Goal: Task Accomplishment & Management: Manage account settings

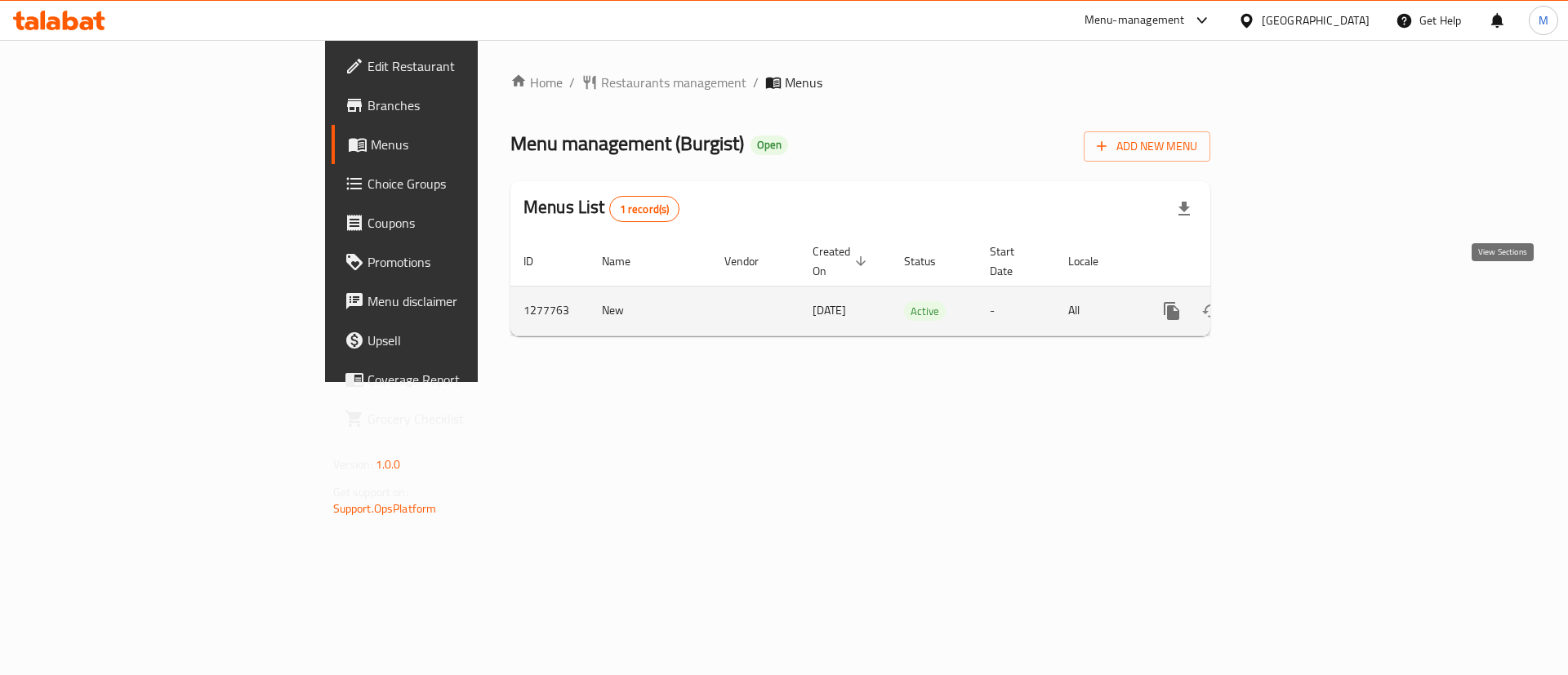
click at [1299, 301] on icon "enhanced table" at bounding box center [1290, 311] width 20 height 20
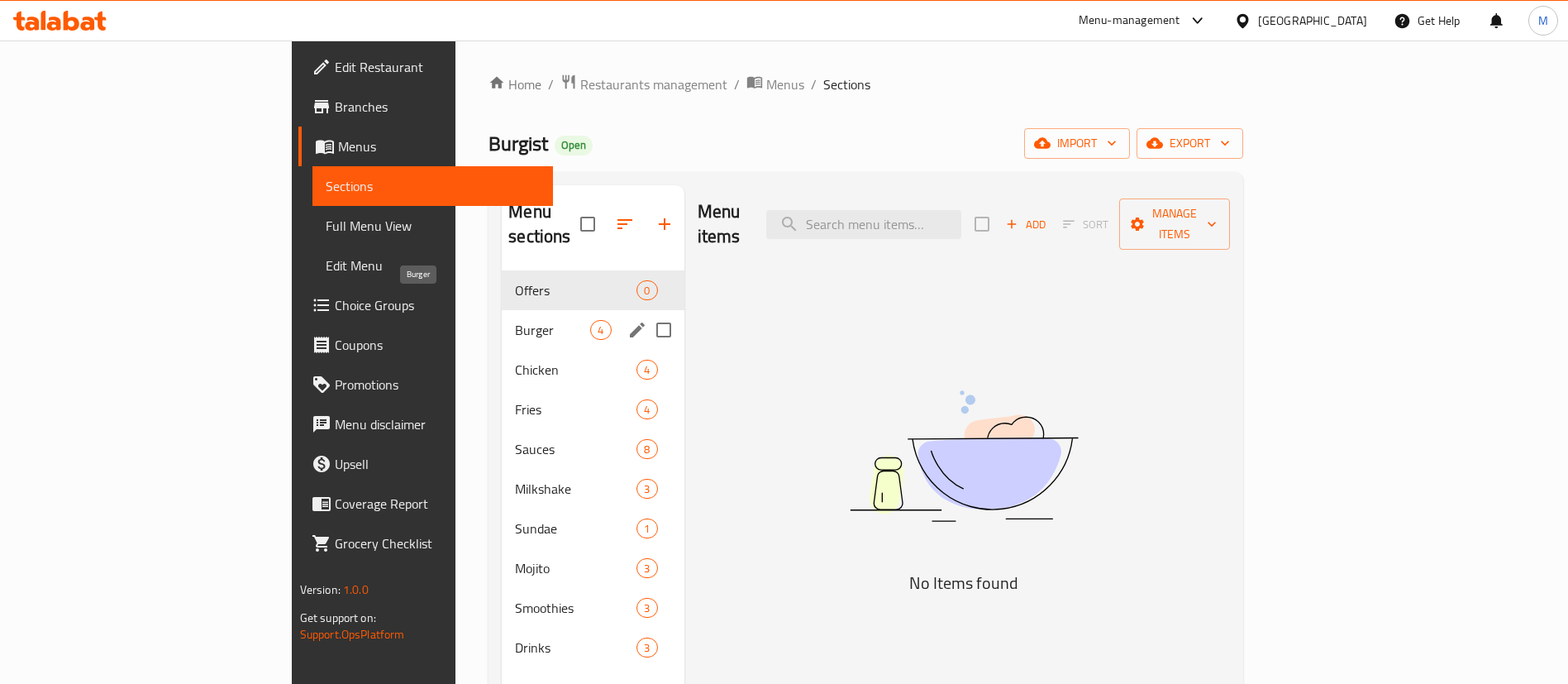
click at [515, 320] on span "Burger" at bounding box center [553, 330] width 75 height 20
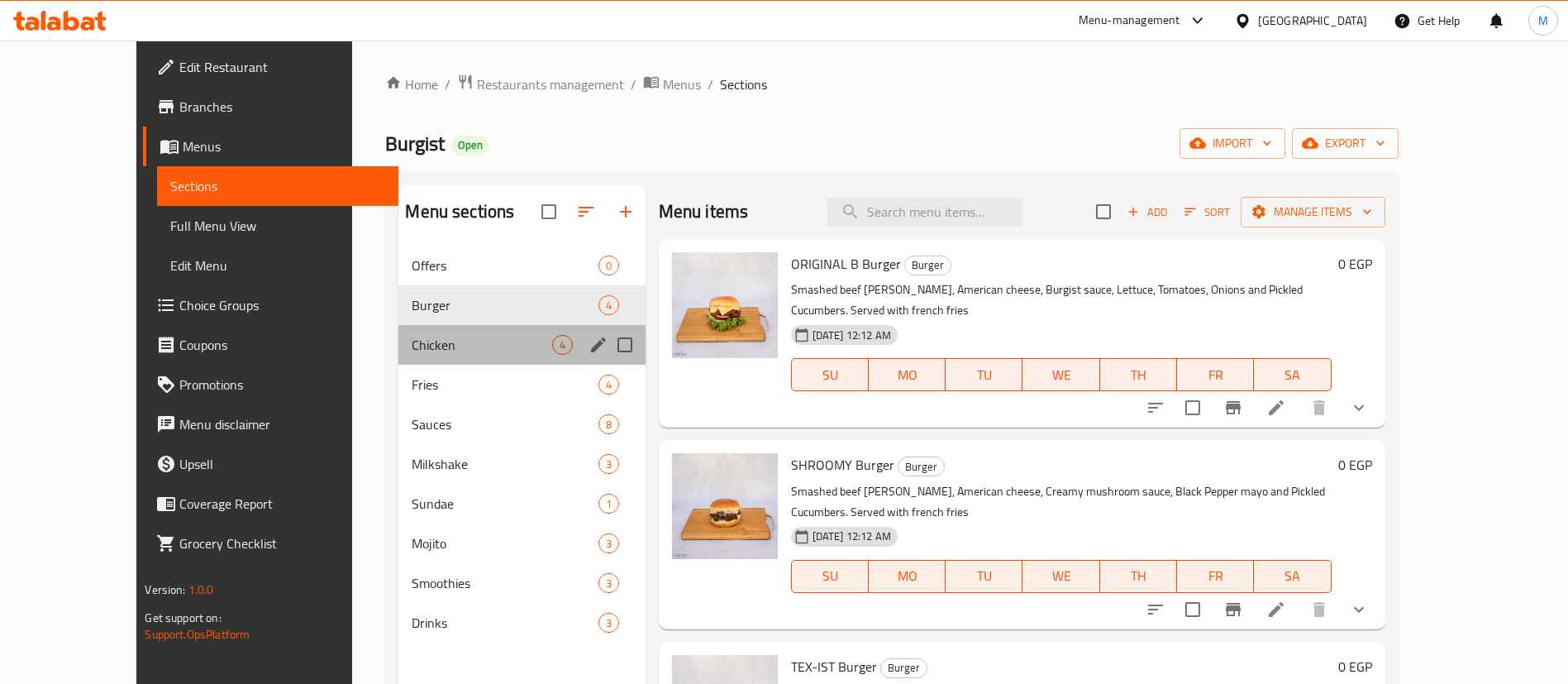
click at [408, 330] on div "Chicken 4" at bounding box center [521, 345] width 247 height 39
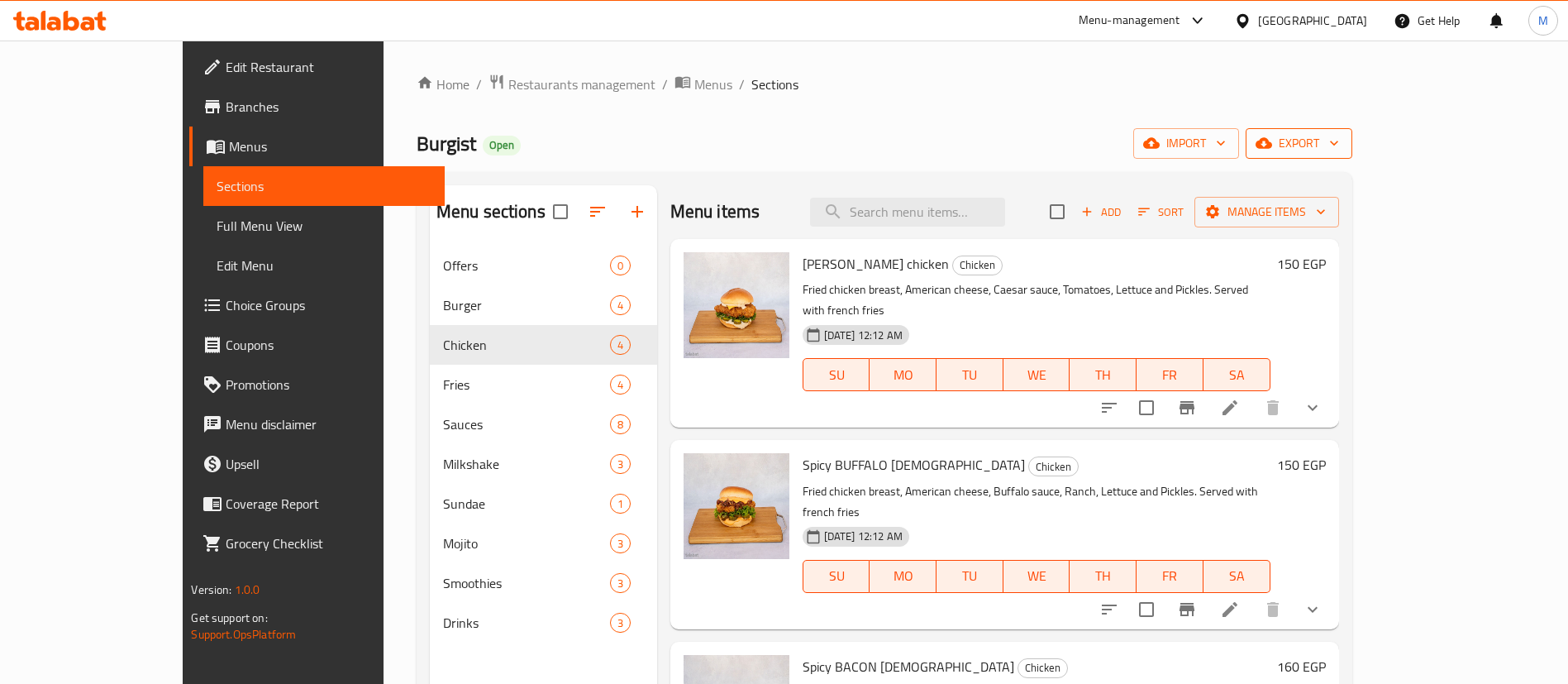
click at [1339, 142] on span "export" at bounding box center [1299, 143] width 81 height 21
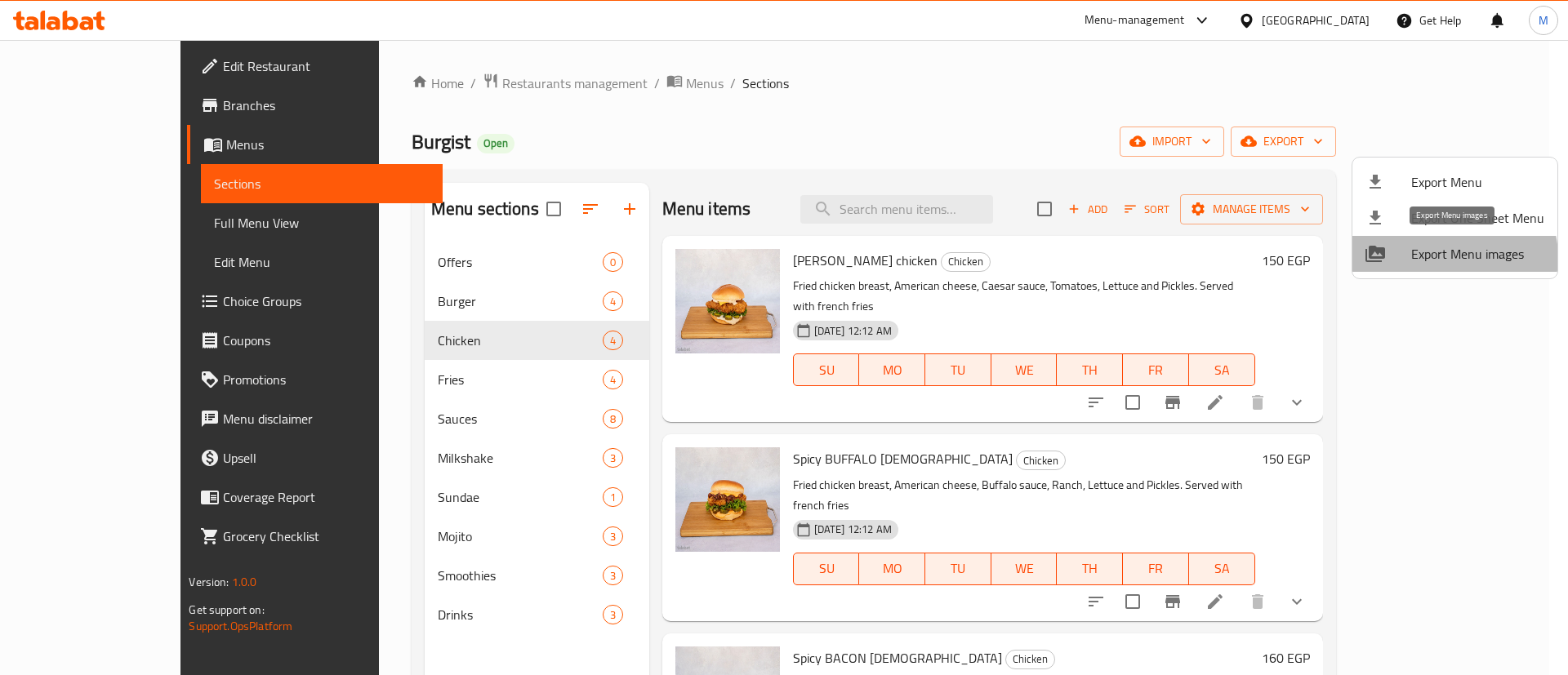
click at [1454, 257] on span "Export Menu images" at bounding box center [1477, 254] width 133 height 20
click at [492, 137] on div at bounding box center [784, 338] width 1568 height 675
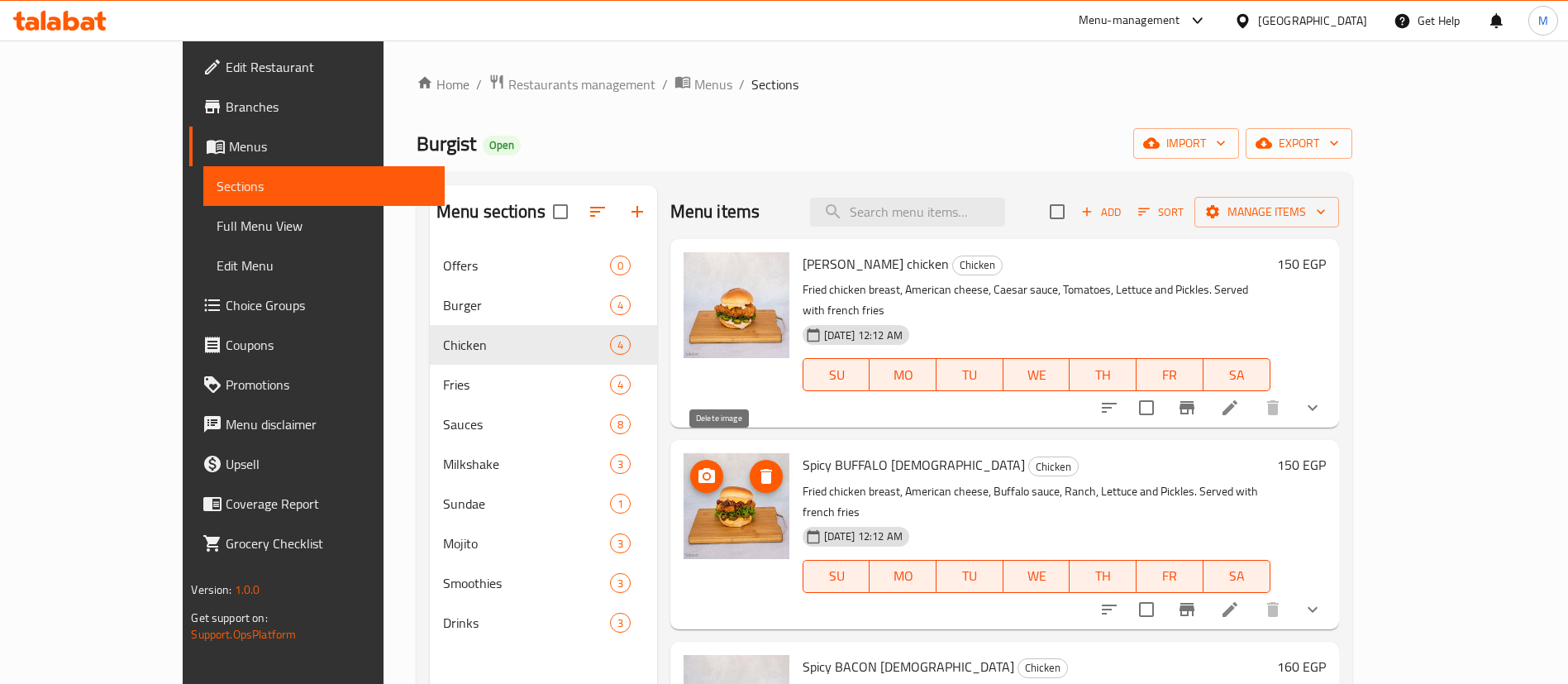
click at [756, 467] on icon "delete image" at bounding box center [766, 477] width 20 height 20
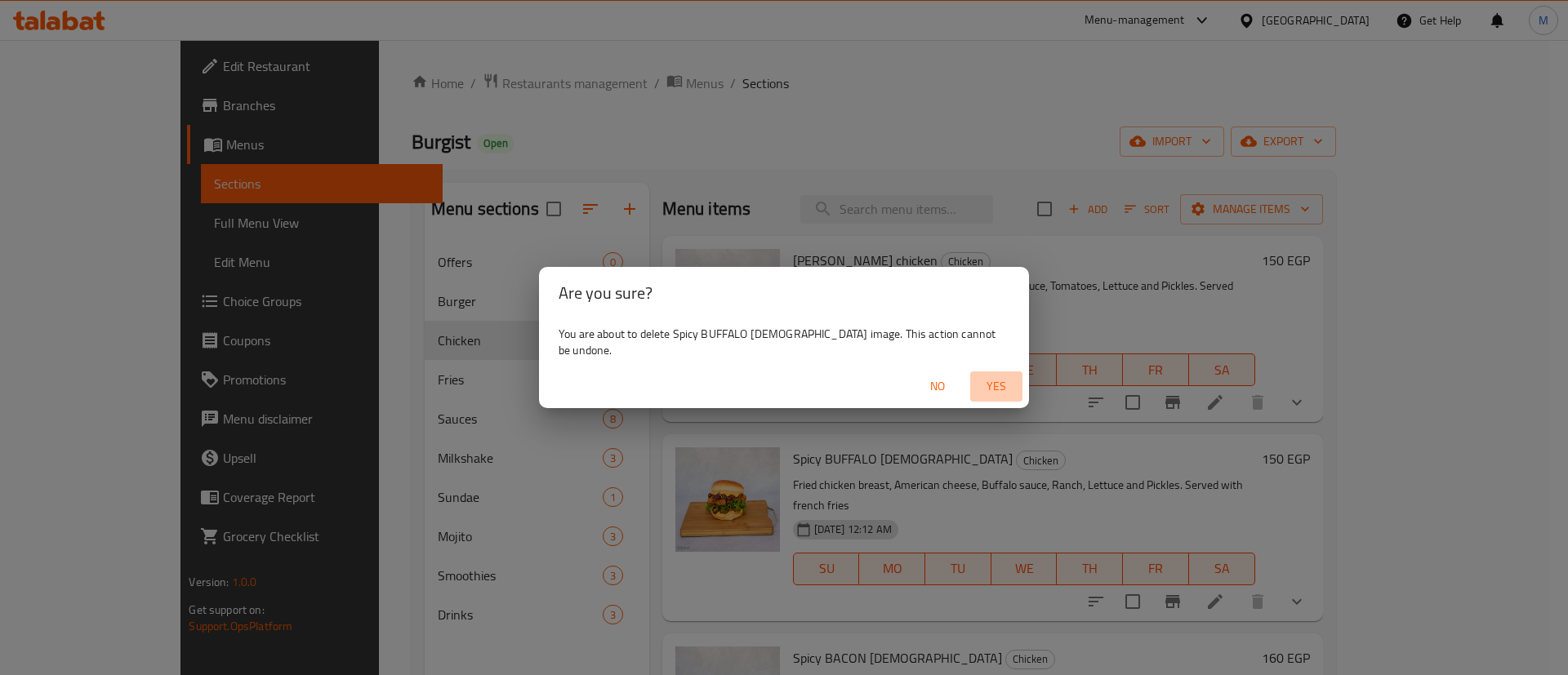
click at [985, 376] on span "Yes" at bounding box center [996, 386] width 39 height 21
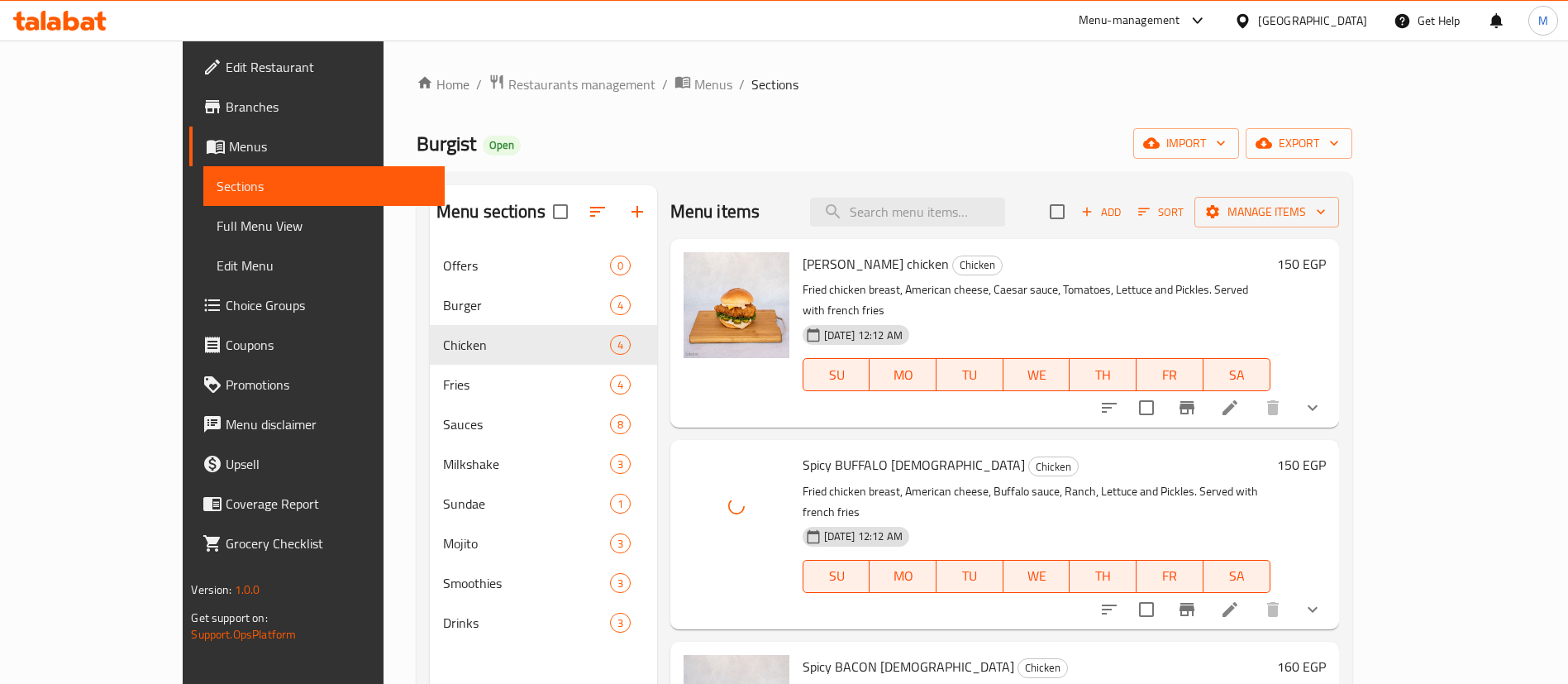
scroll to position [81, 0]
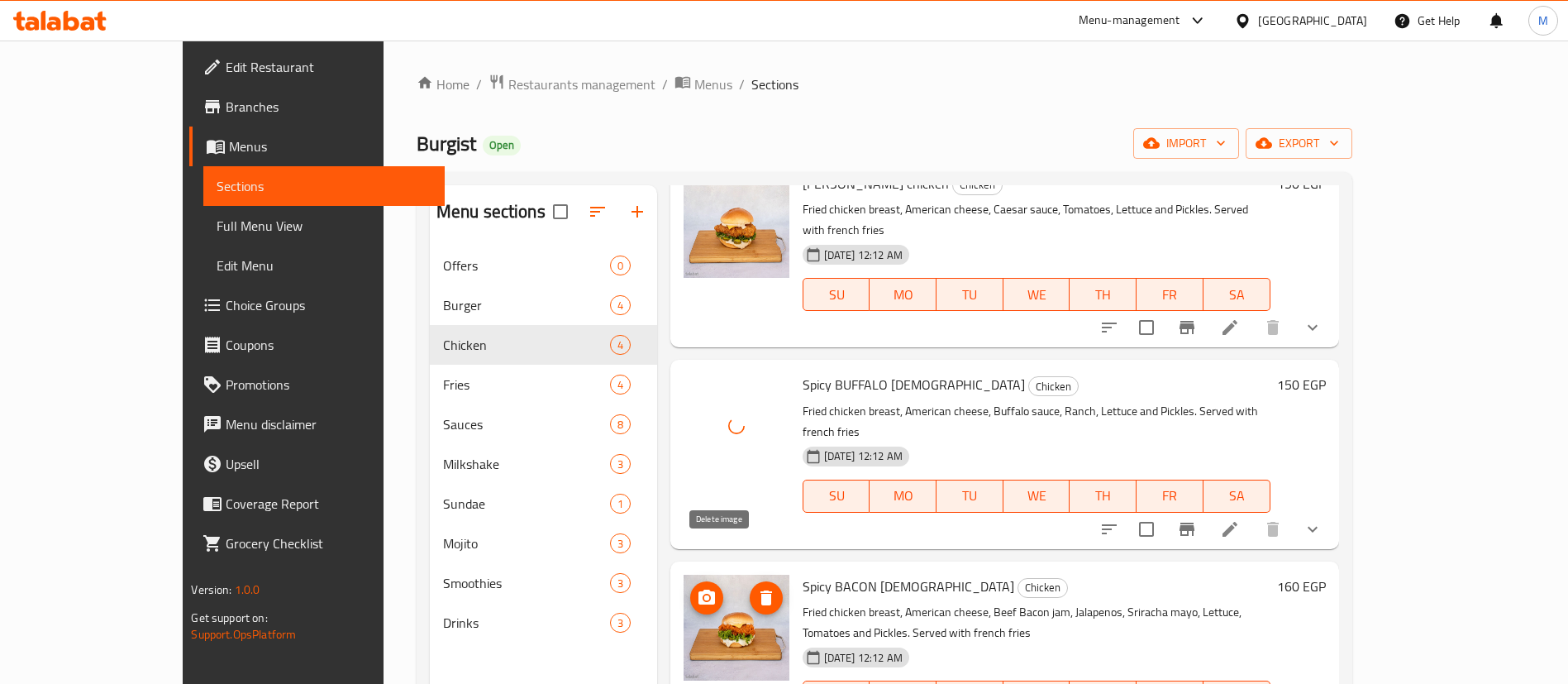
click at [761, 590] on icon "delete image" at bounding box center [766, 598] width 12 height 15
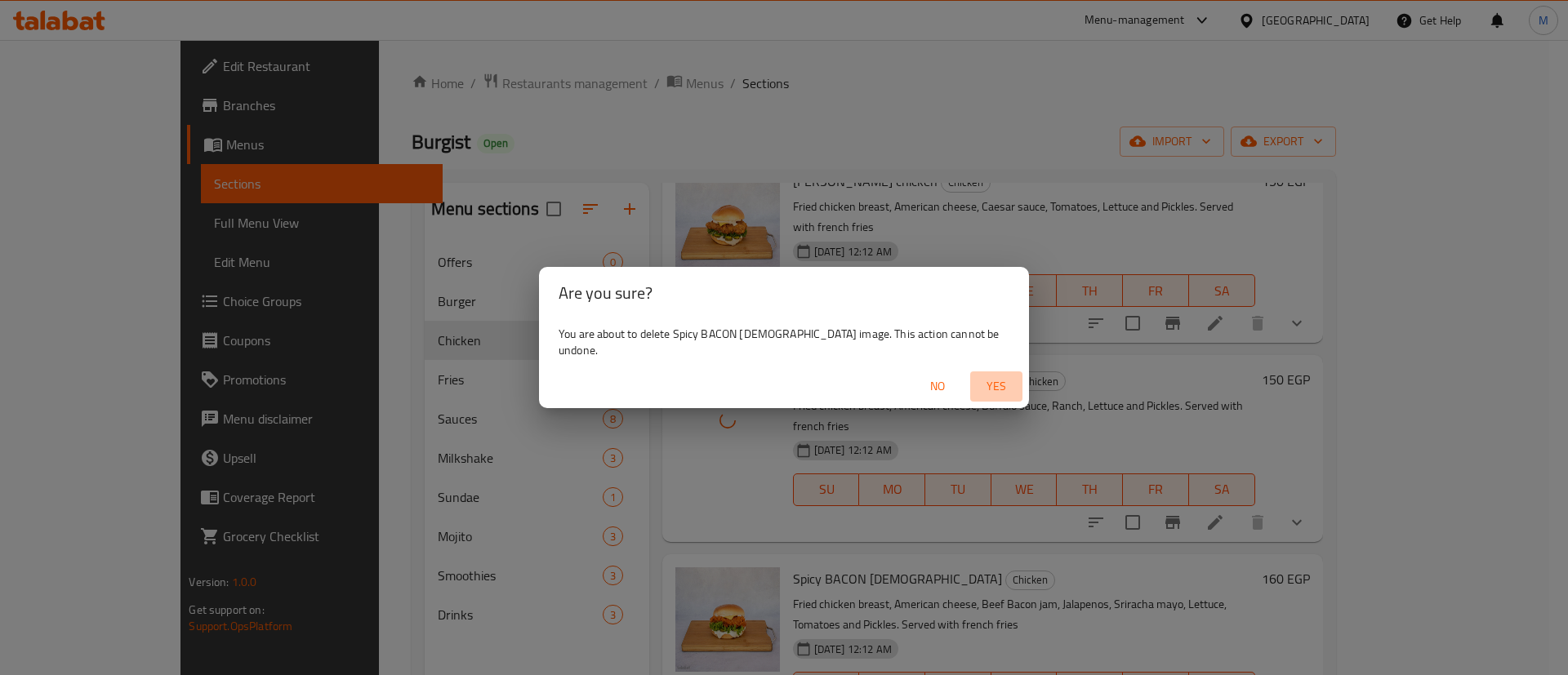
click at [977, 376] on span "Yes" at bounding box center [996, 386] width 39 height 21
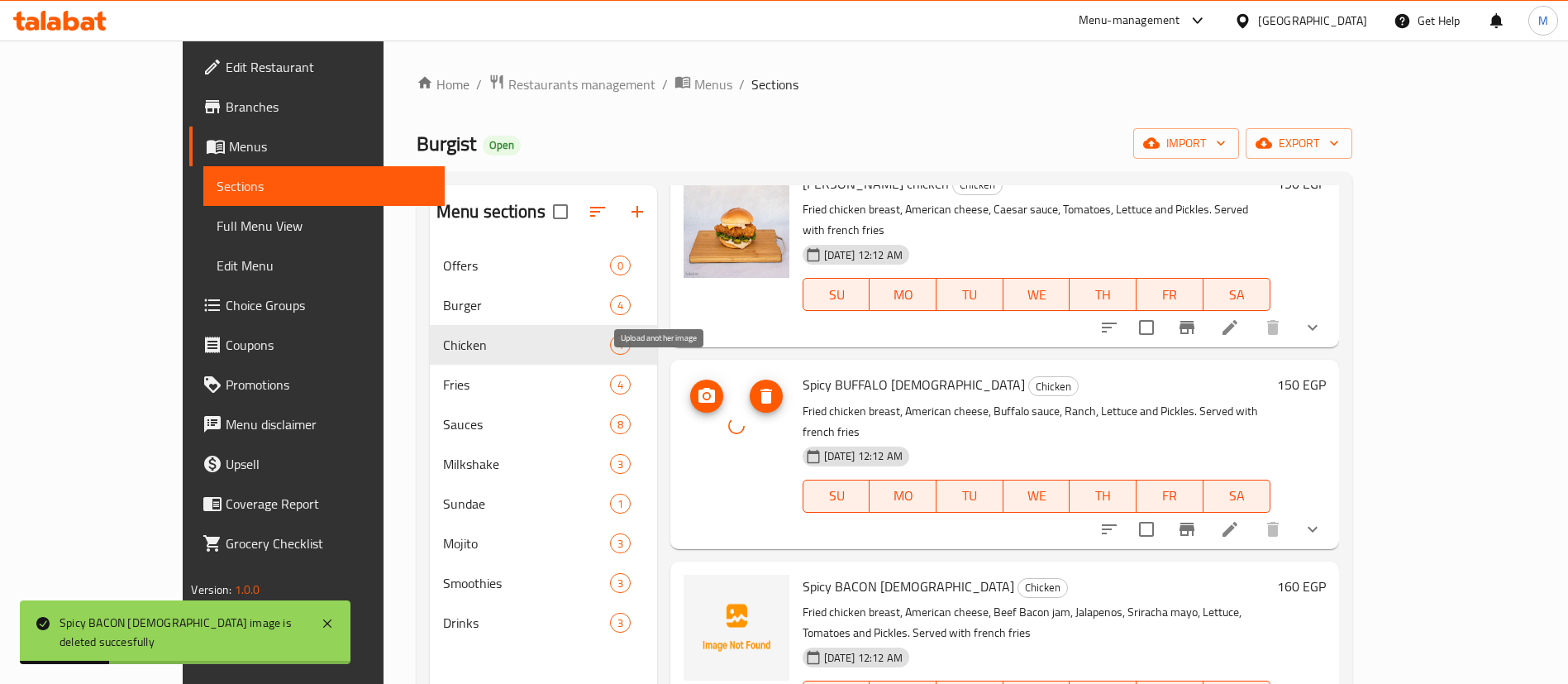
click at [698, 388] on icon "upload picture" at bounding box center [707, 395] width 16 height 15
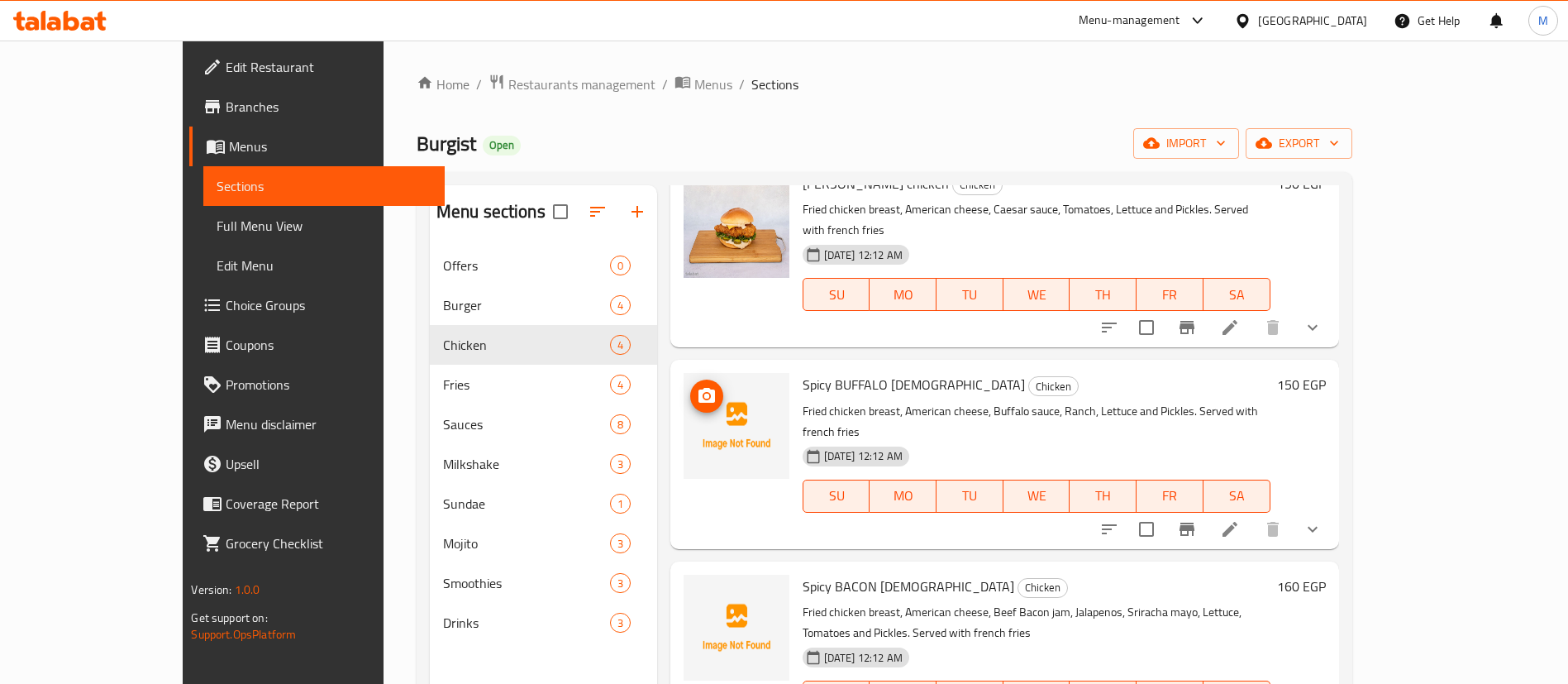
click at [705, 393] on circle "upload picture" at bounding box center [707, 395] width 5 height 5
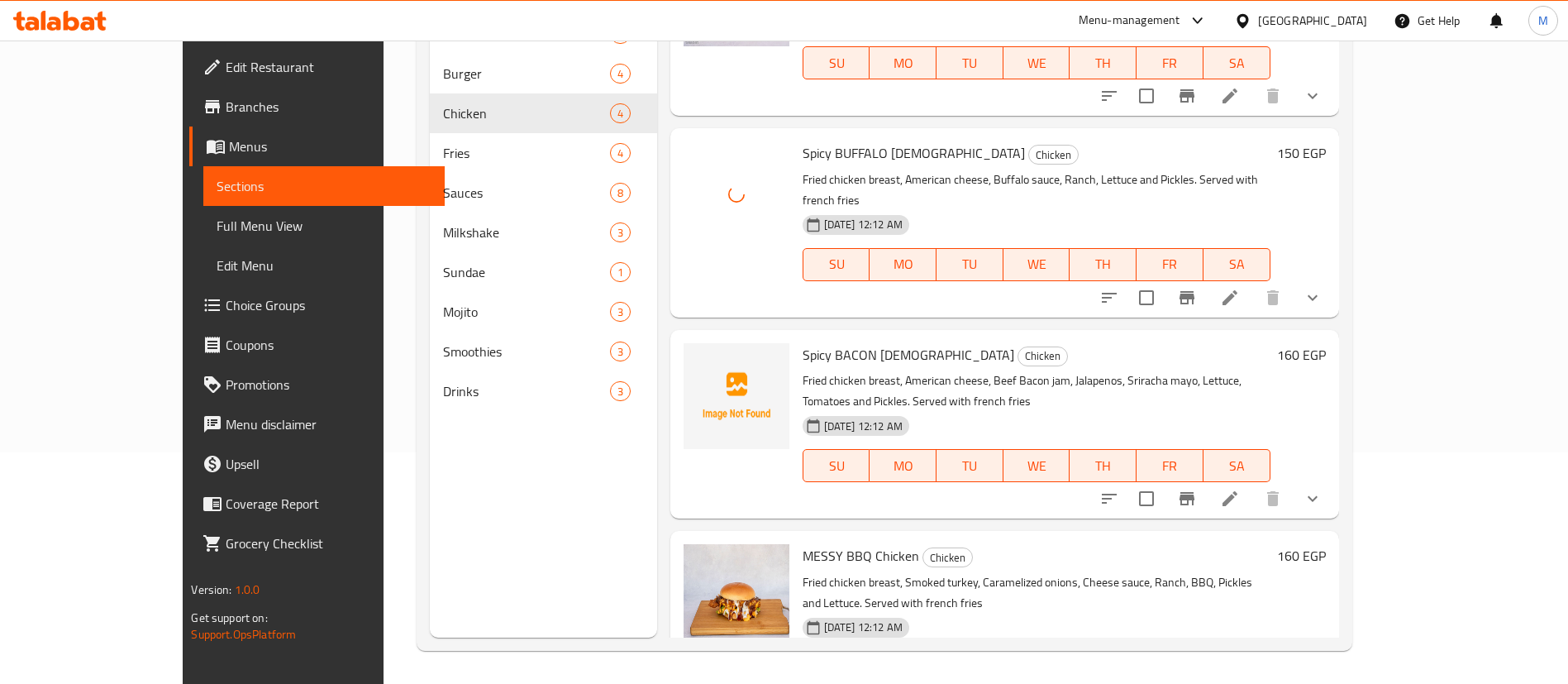
scroll to position [0, 0]
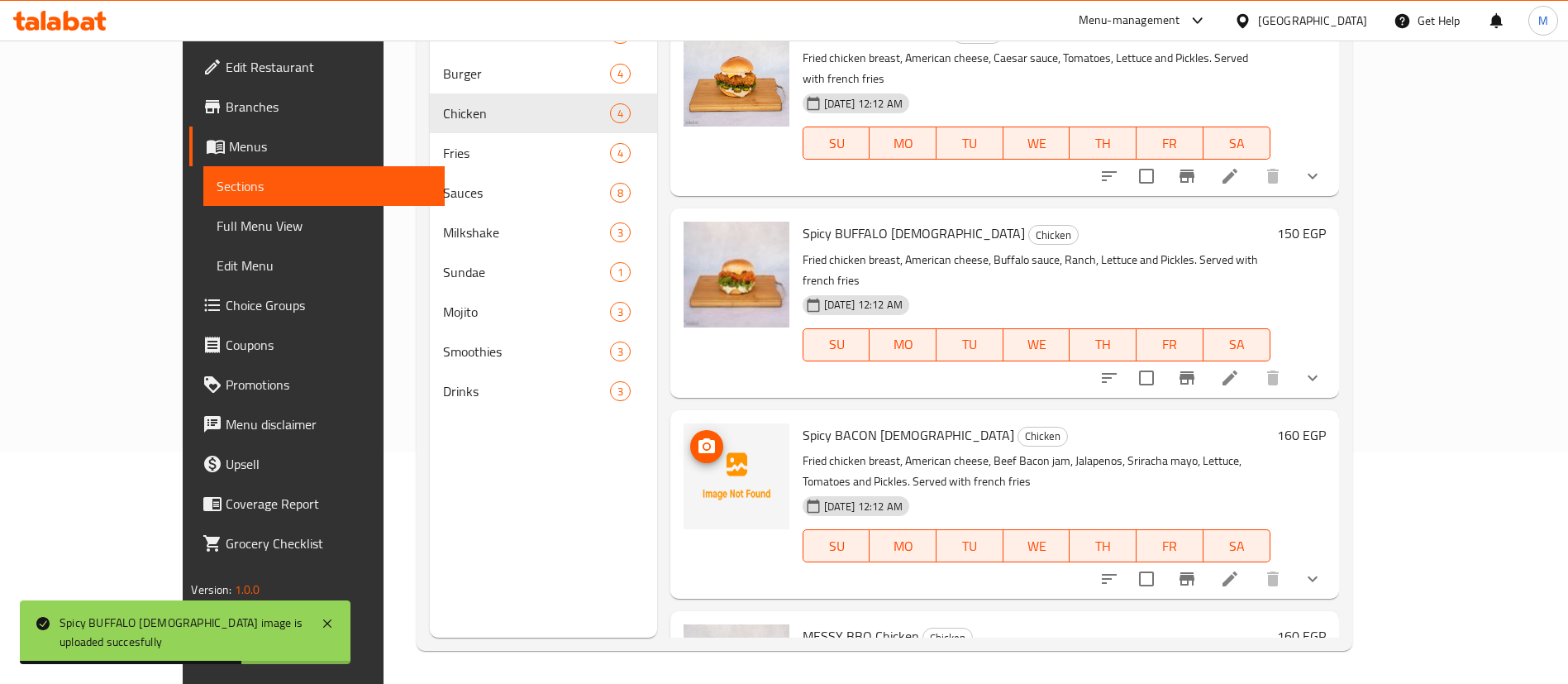
click at [690, 436] on span "upload picture" at bounding box center [707, 447] width 33 height 20
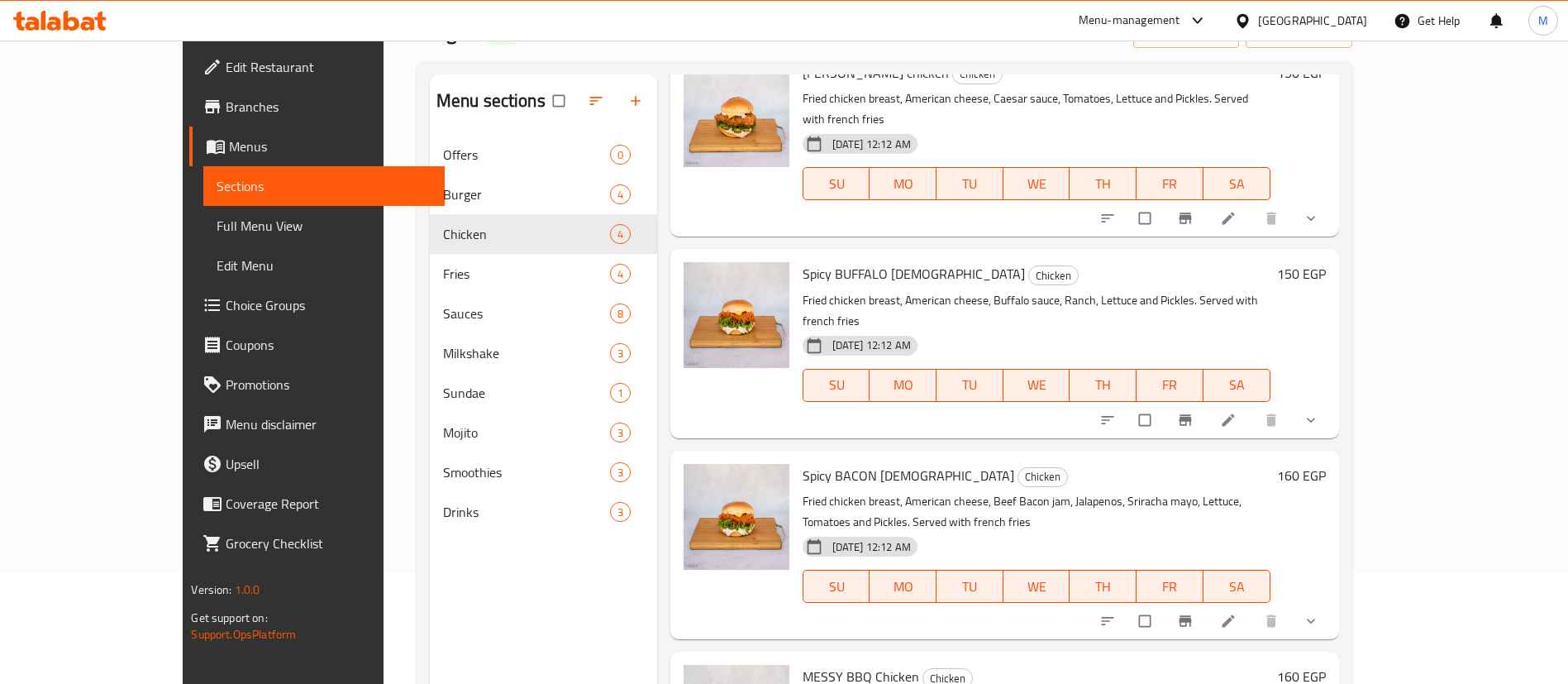
scroll to position [232, 0]
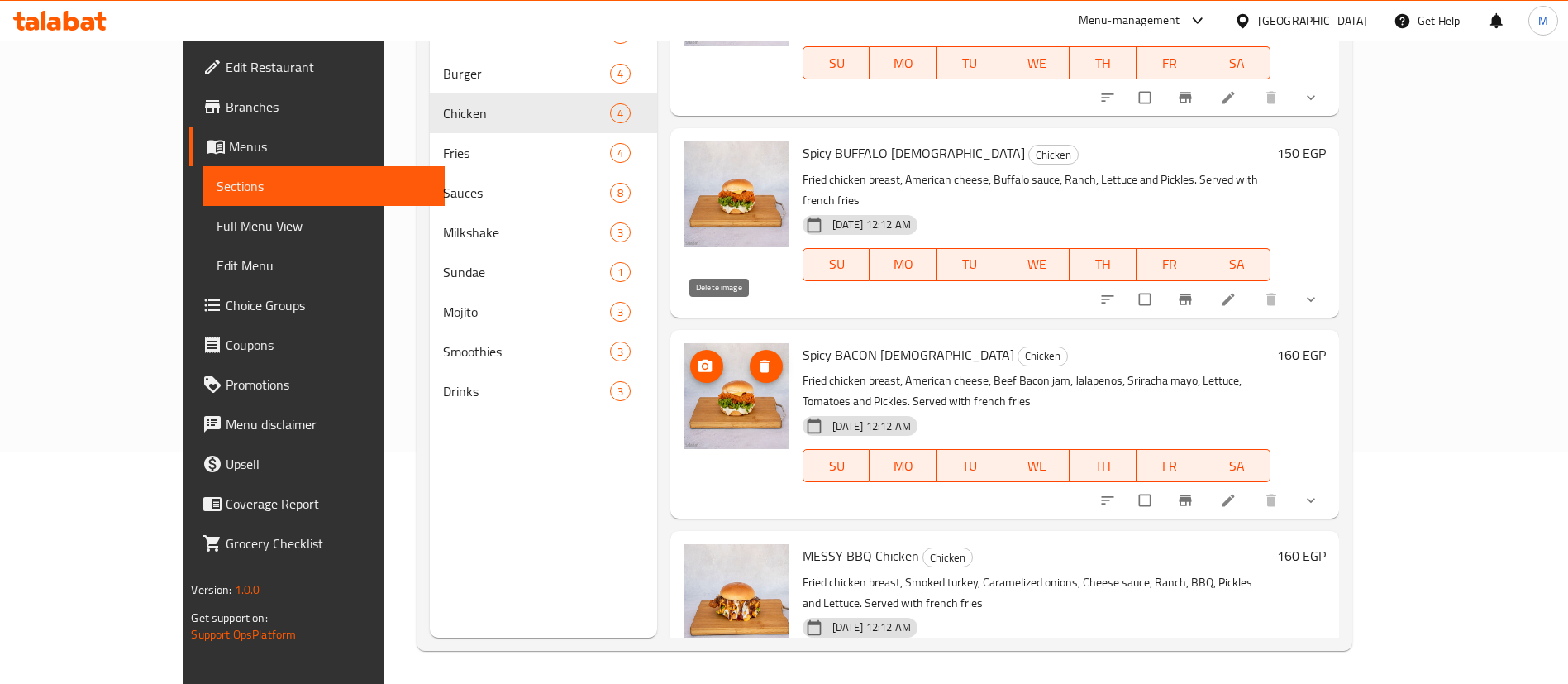
click at [756, 359] on icon "delete image" at bounding box center [764, 367] width 16 height 17
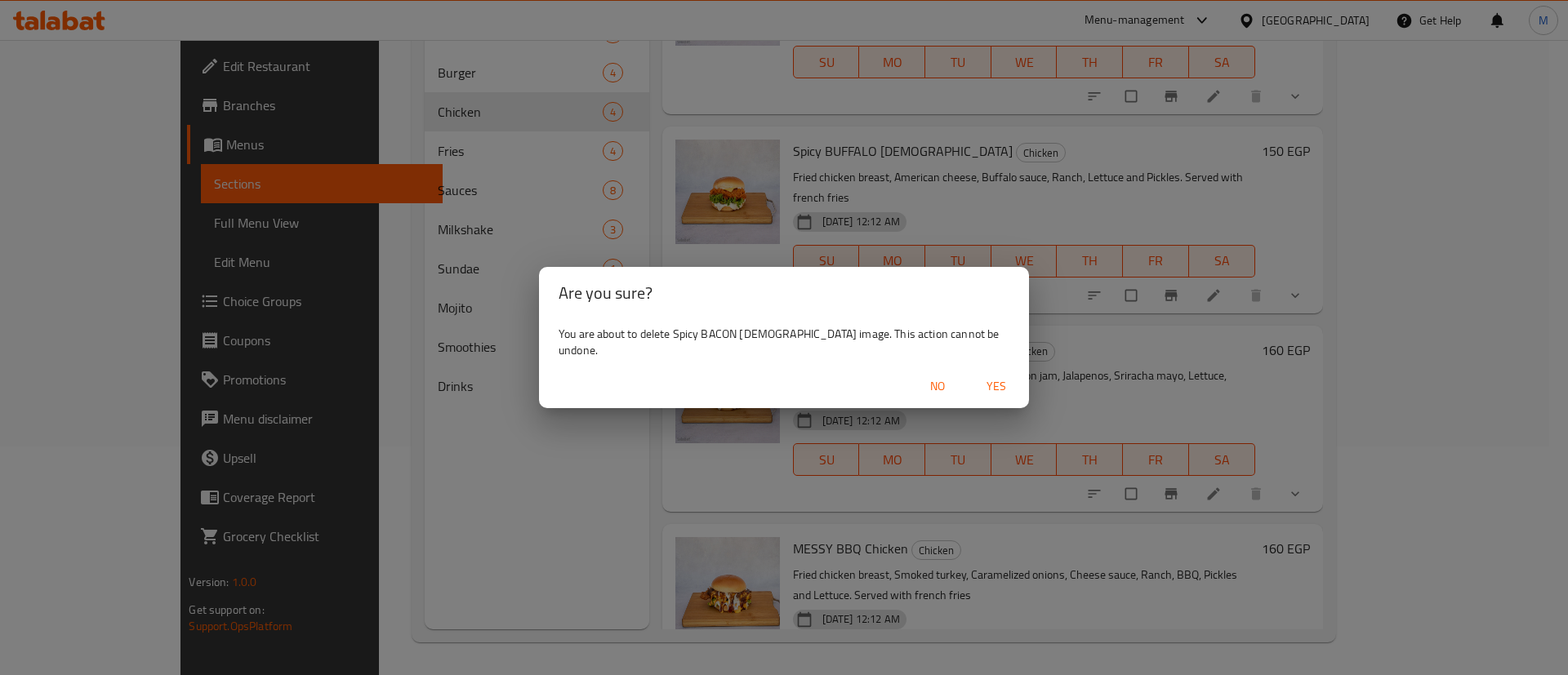
click at [977, 376] on span "Yes" at bounding box center [996, 386] width 39 height 21
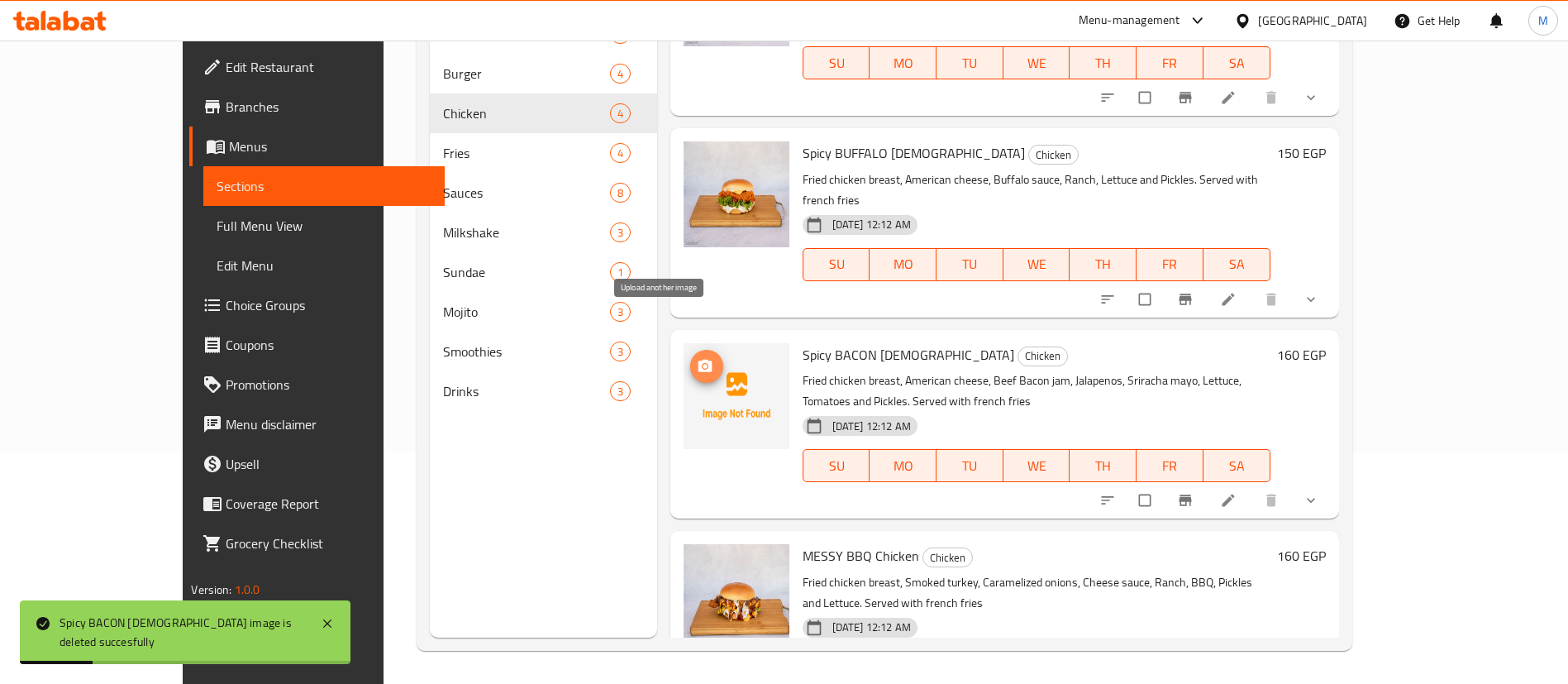
click at [697, 359] on icon "upload picture" at bounding box center [704, 366] width 14 height 13
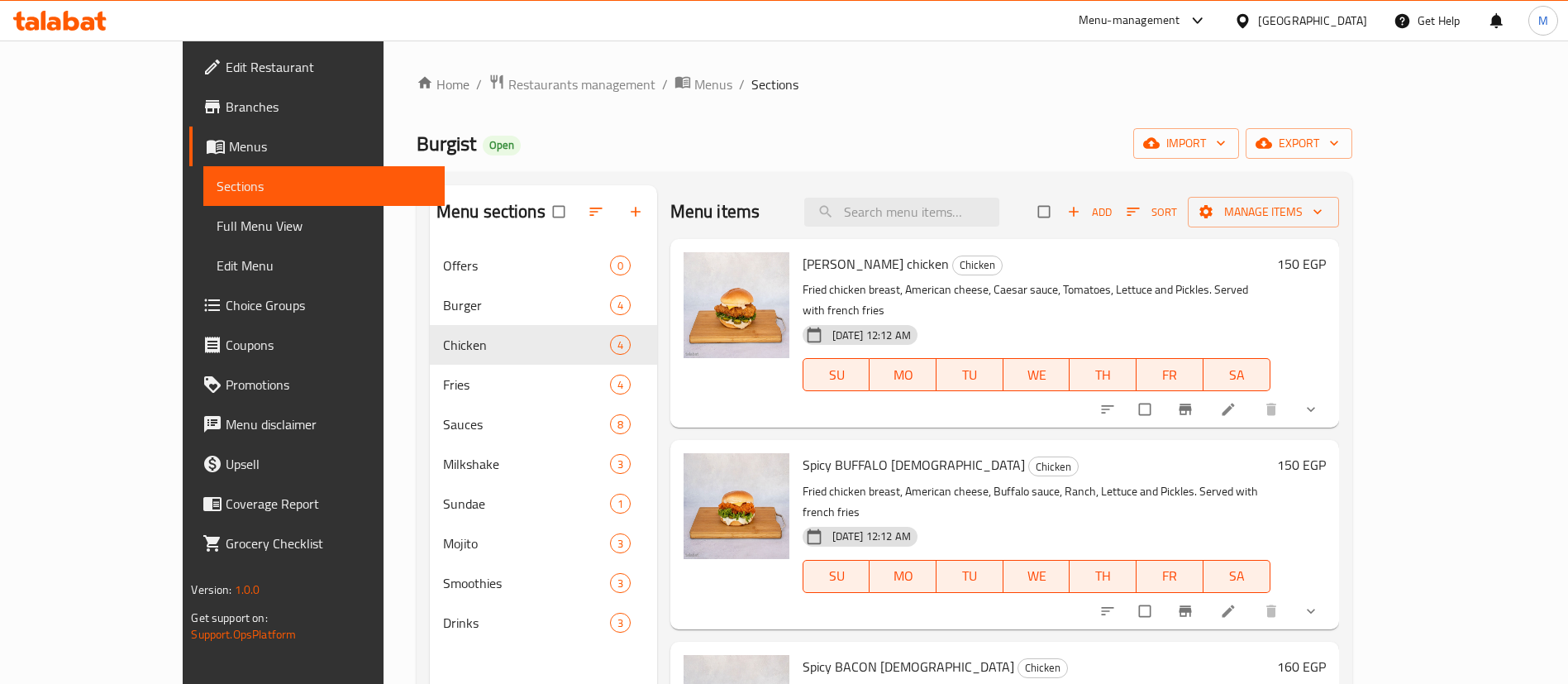
click at [65, 23] on icon at bounding box center [71, 21] width 16 height 20
